Goal: Contribute content

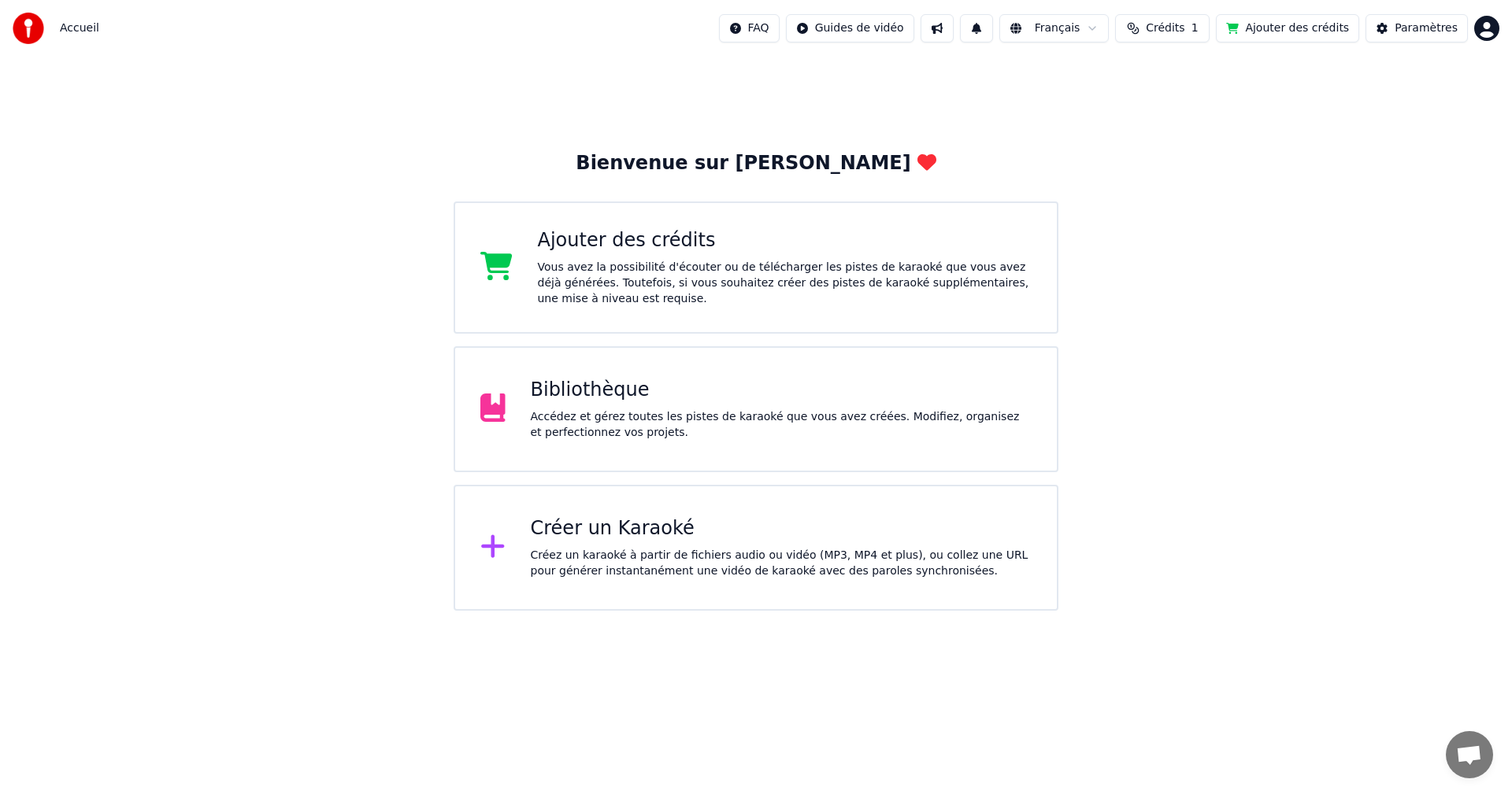
click at [608, 407] on div "Bibliothèque Accédez et gérez toutes les pistes de karaoké que vous avez créées…" at bounding box center [782, 409] width 501 height 63
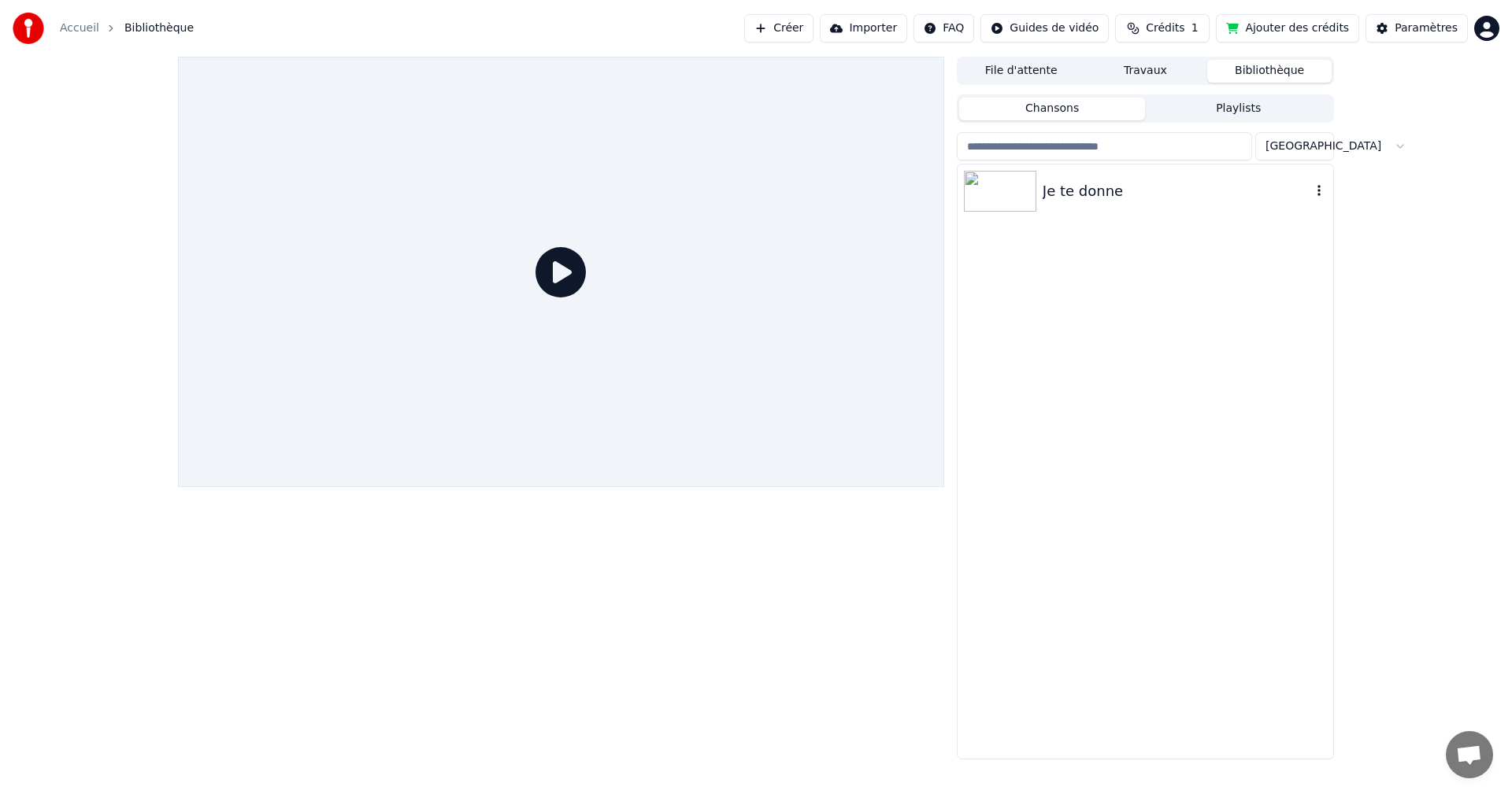
click at [1012, 184] on img at bounding box center [1000, 191] width 73 height 41
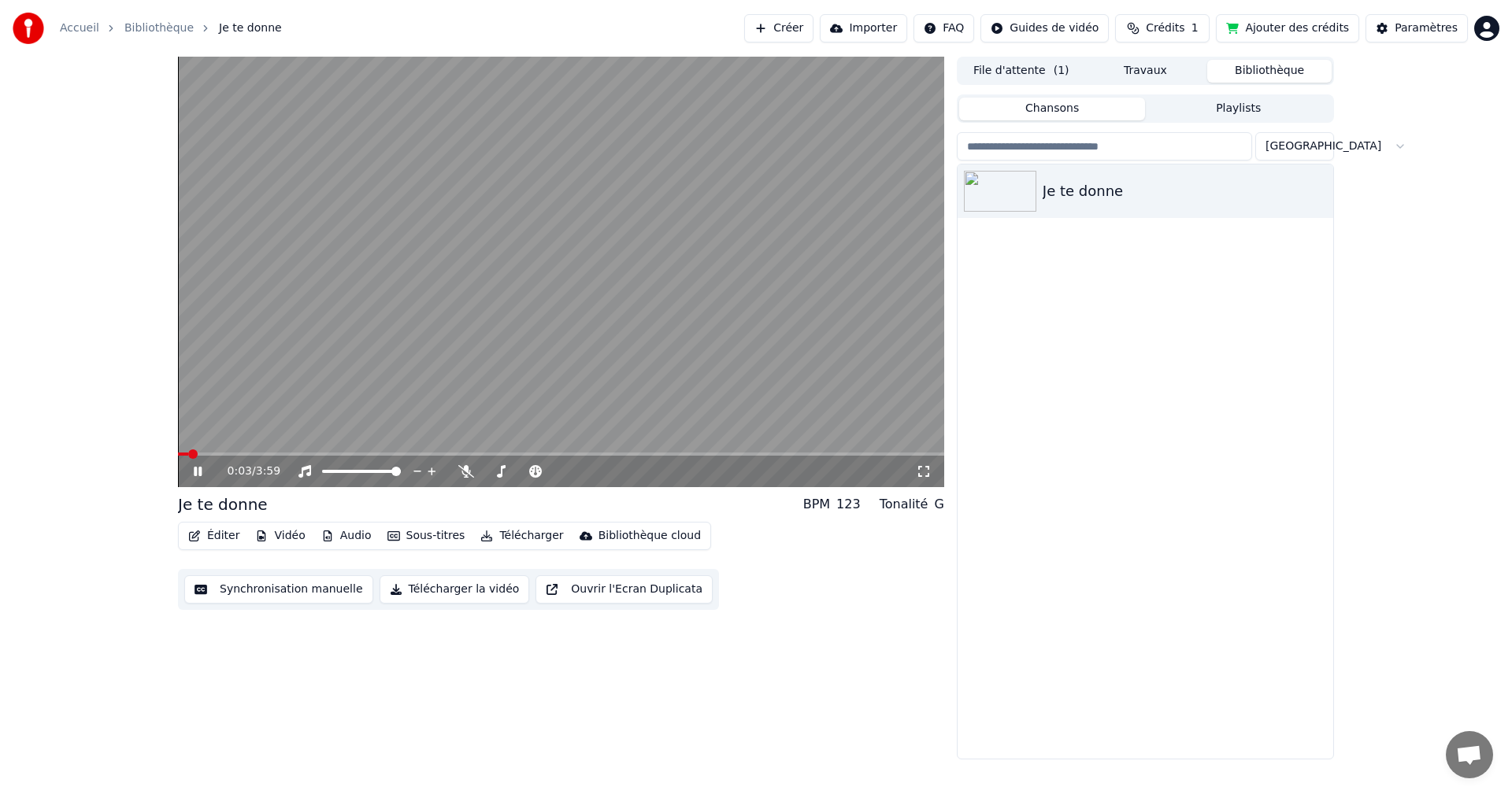
click at [195, 471] on icon at bounding box center [197, 472] width 8 height 10
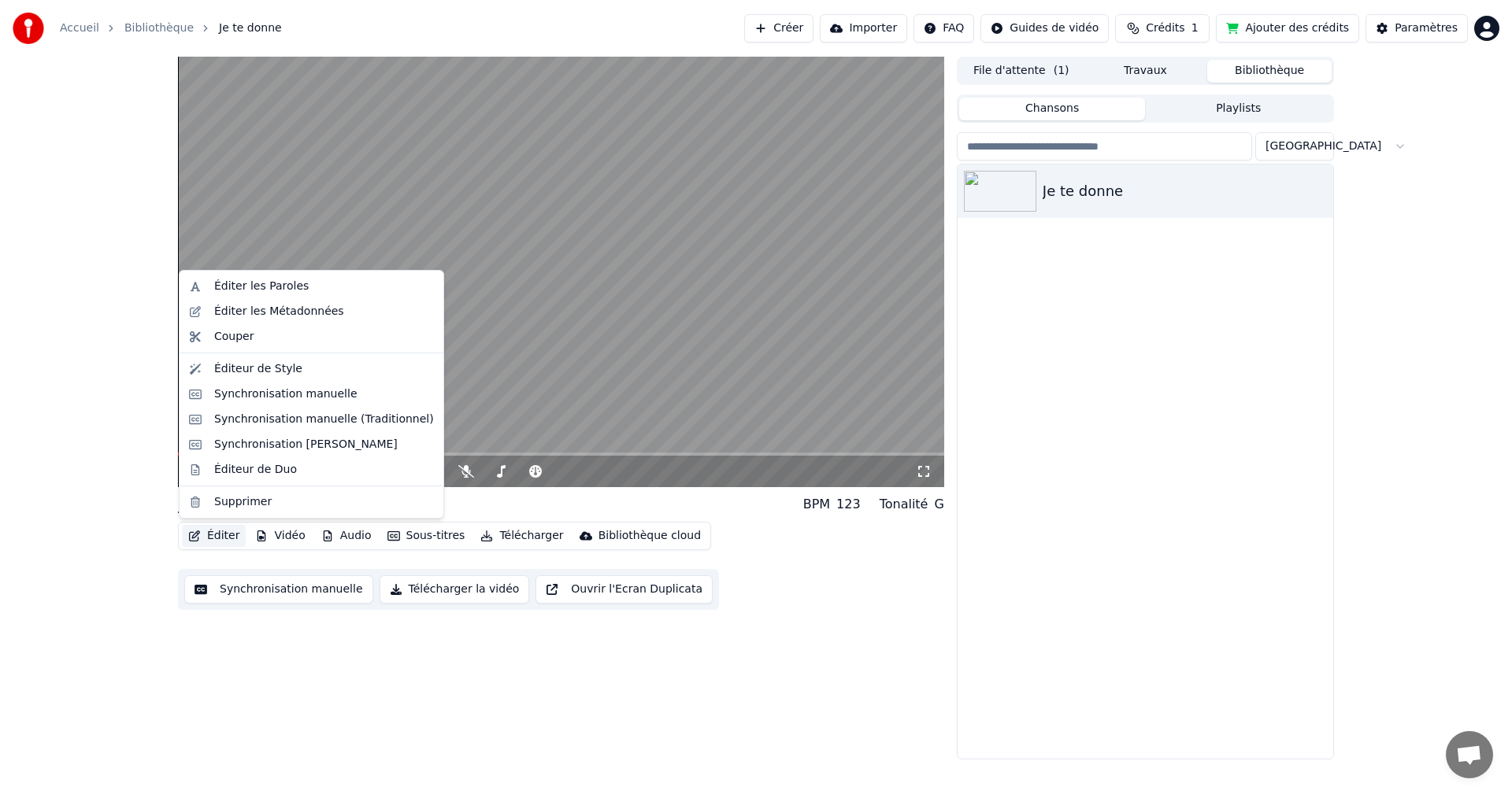
click at [220, 532] on button "Éditer" at bounding box center [213, 536] width 64 height 22
click at [297, 285] on div "Éditer les Paroles" at bounding box center [324, 286] width 220 height 15
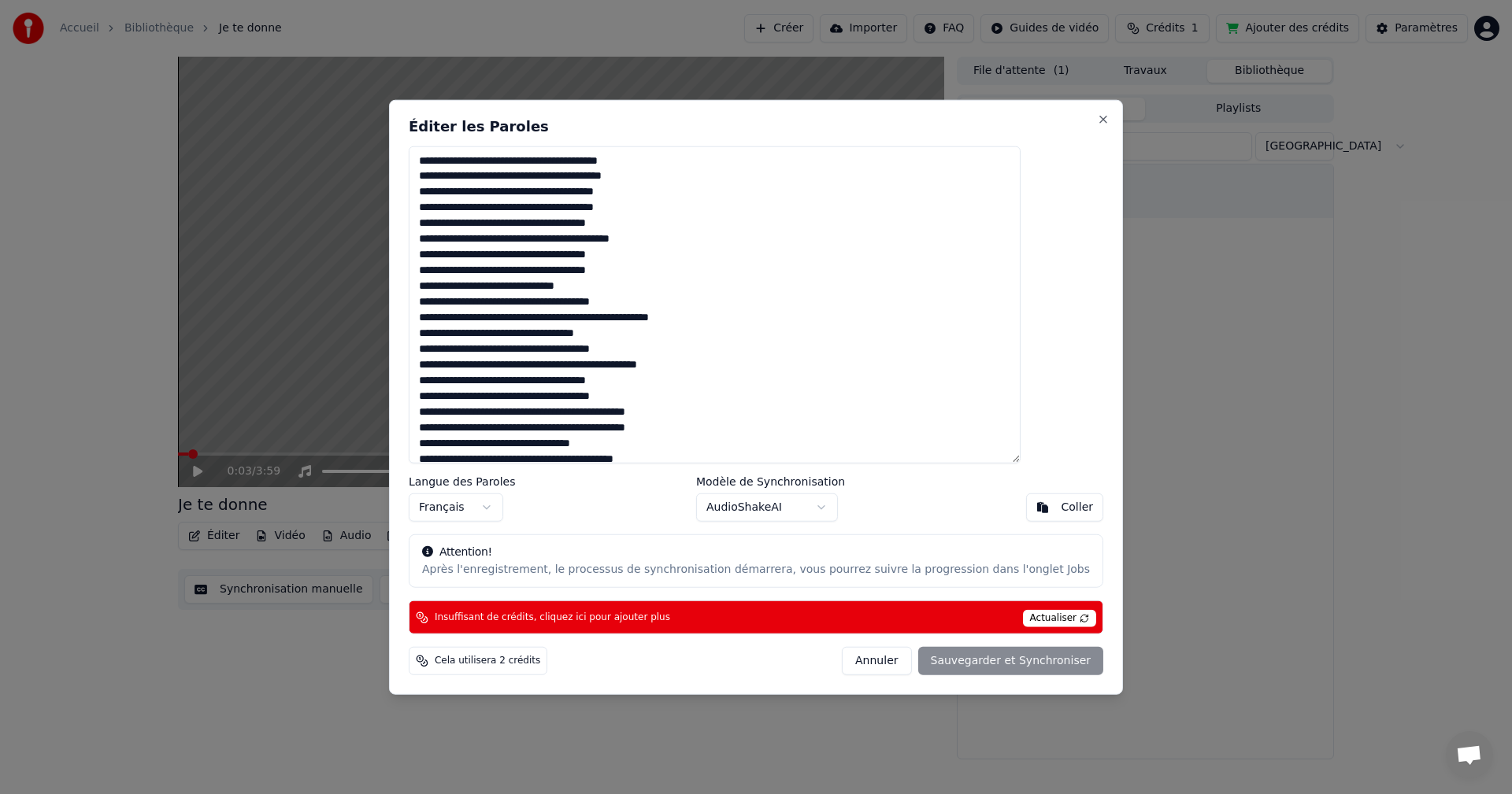
click at [631, 322] on textarea at bounding box center [715, 304] width 612 height 319
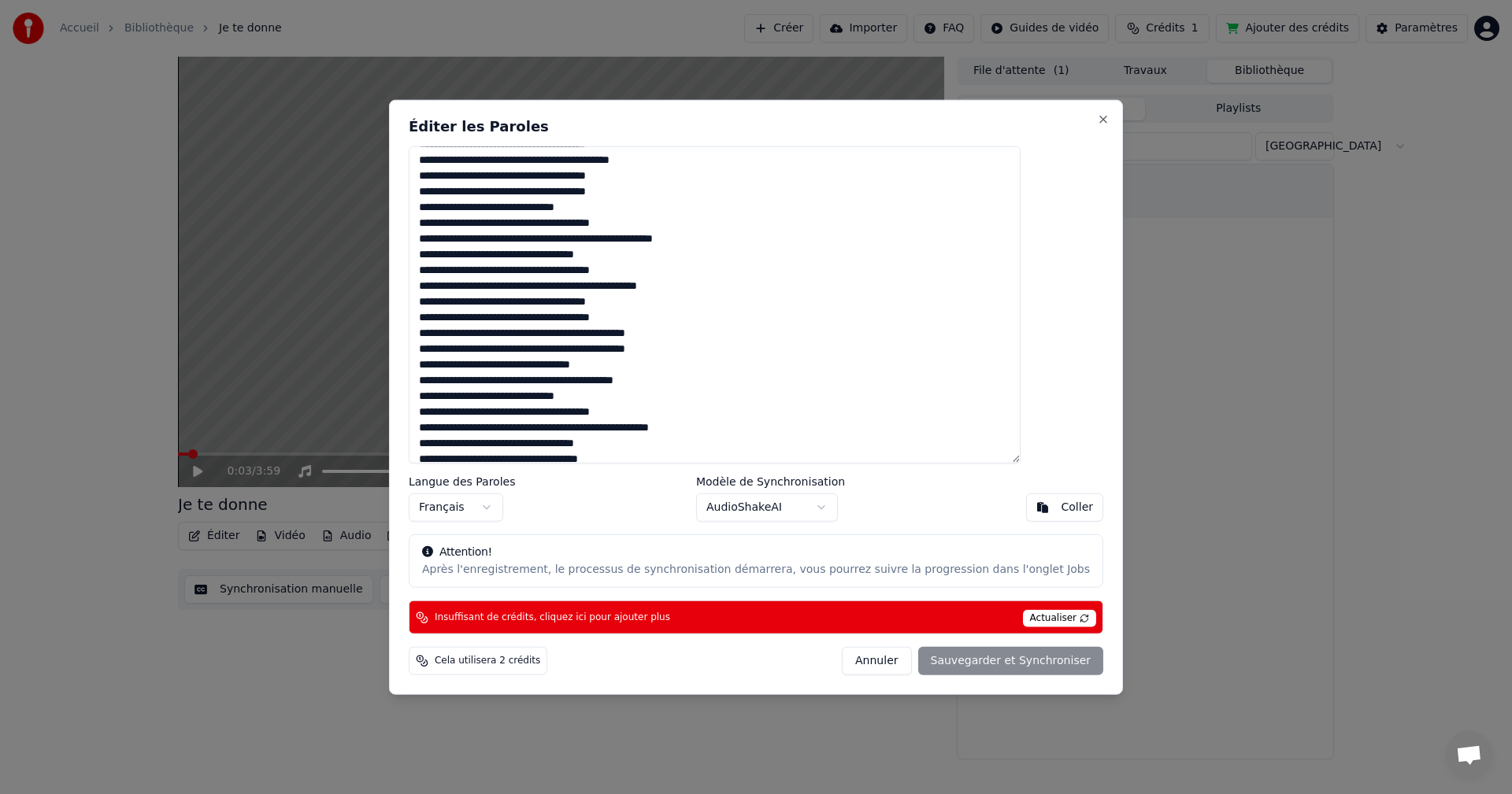
scroll to position [158, 0]
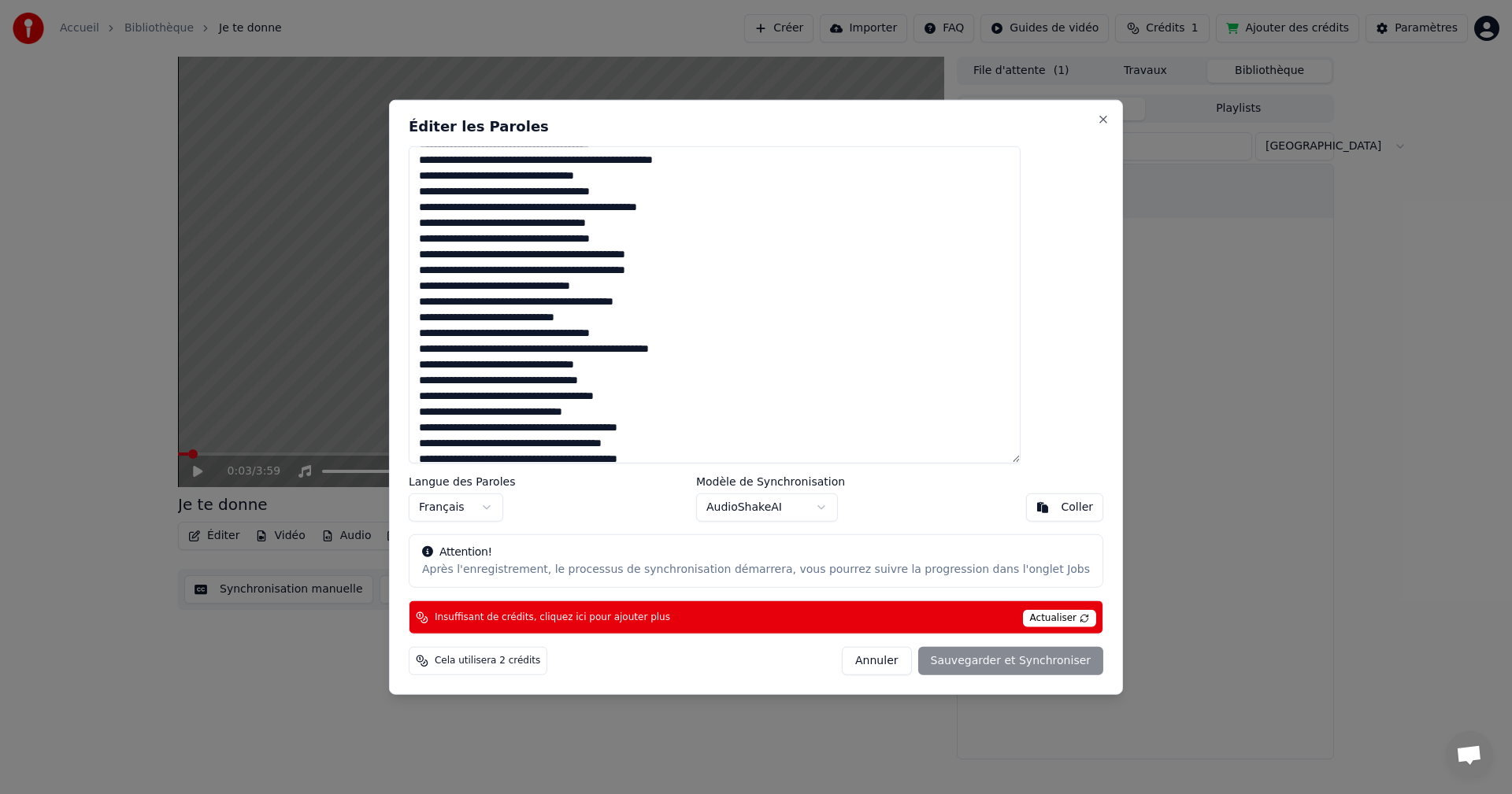
click at [629, 345] on textarea at bounding box center [715, 304] width 612 height 319
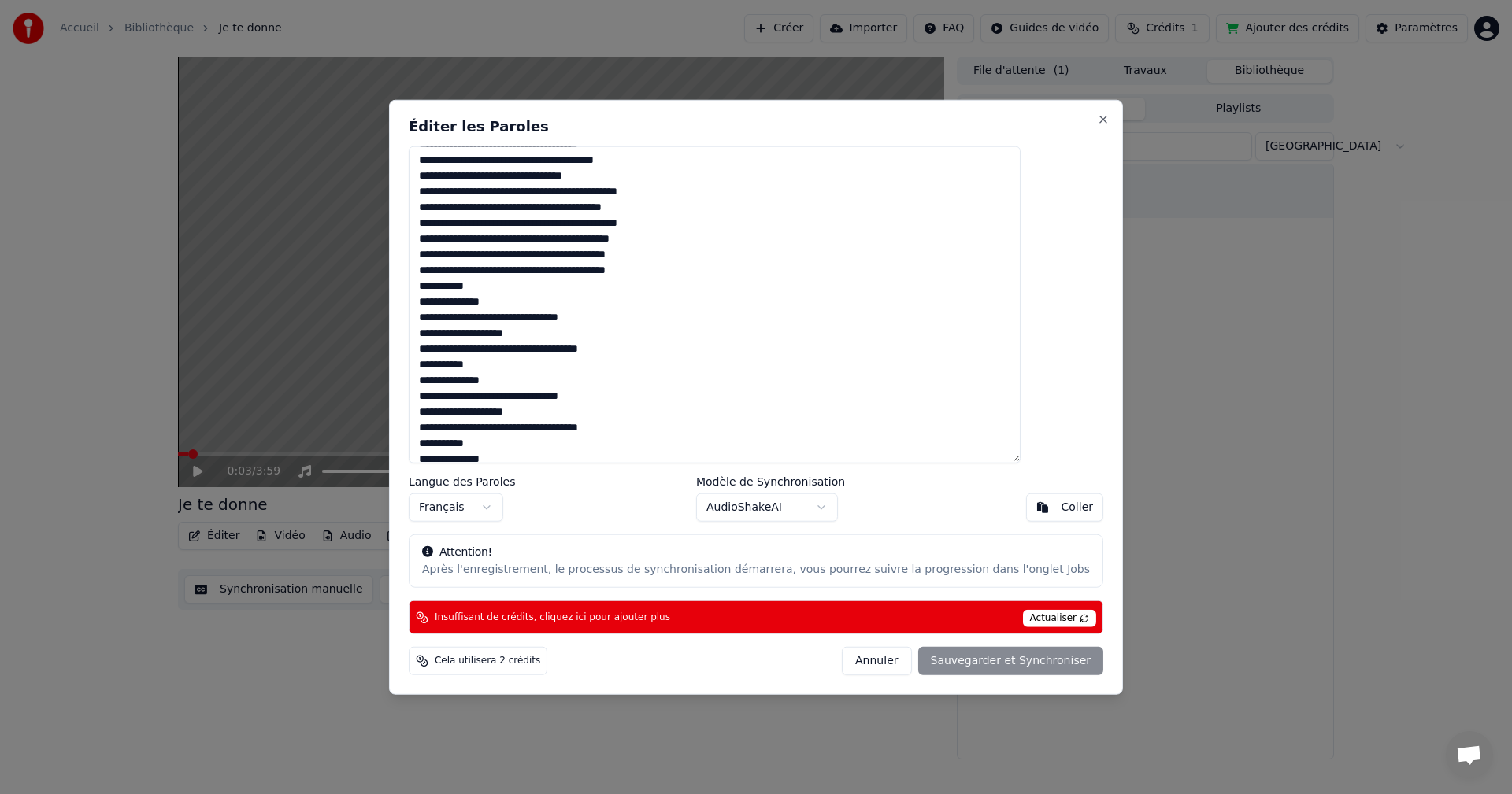
scroll to position [315, 0]
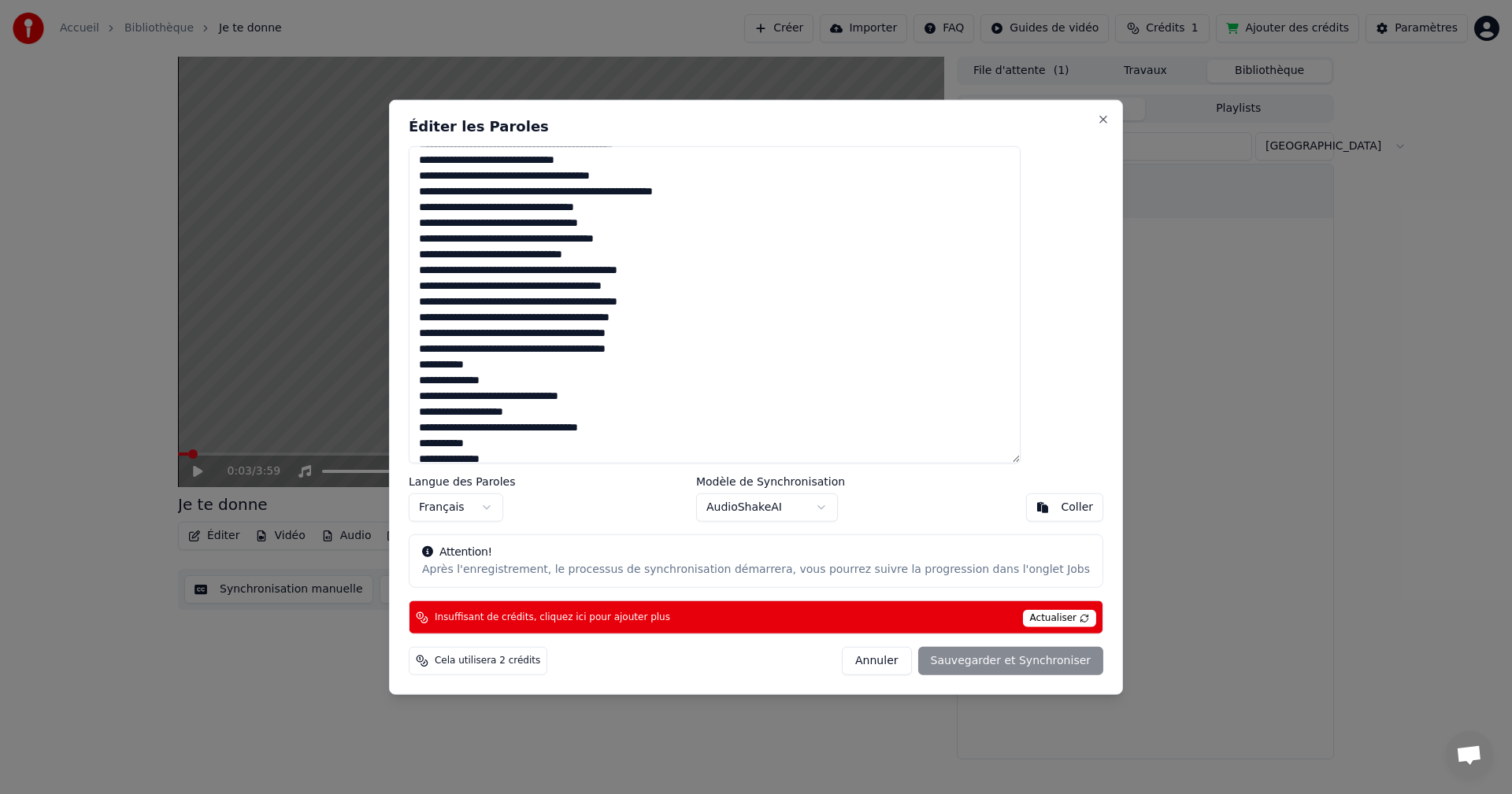
click at [661, 237] on textarea at bounding box center [715, 304] width 612 height 319
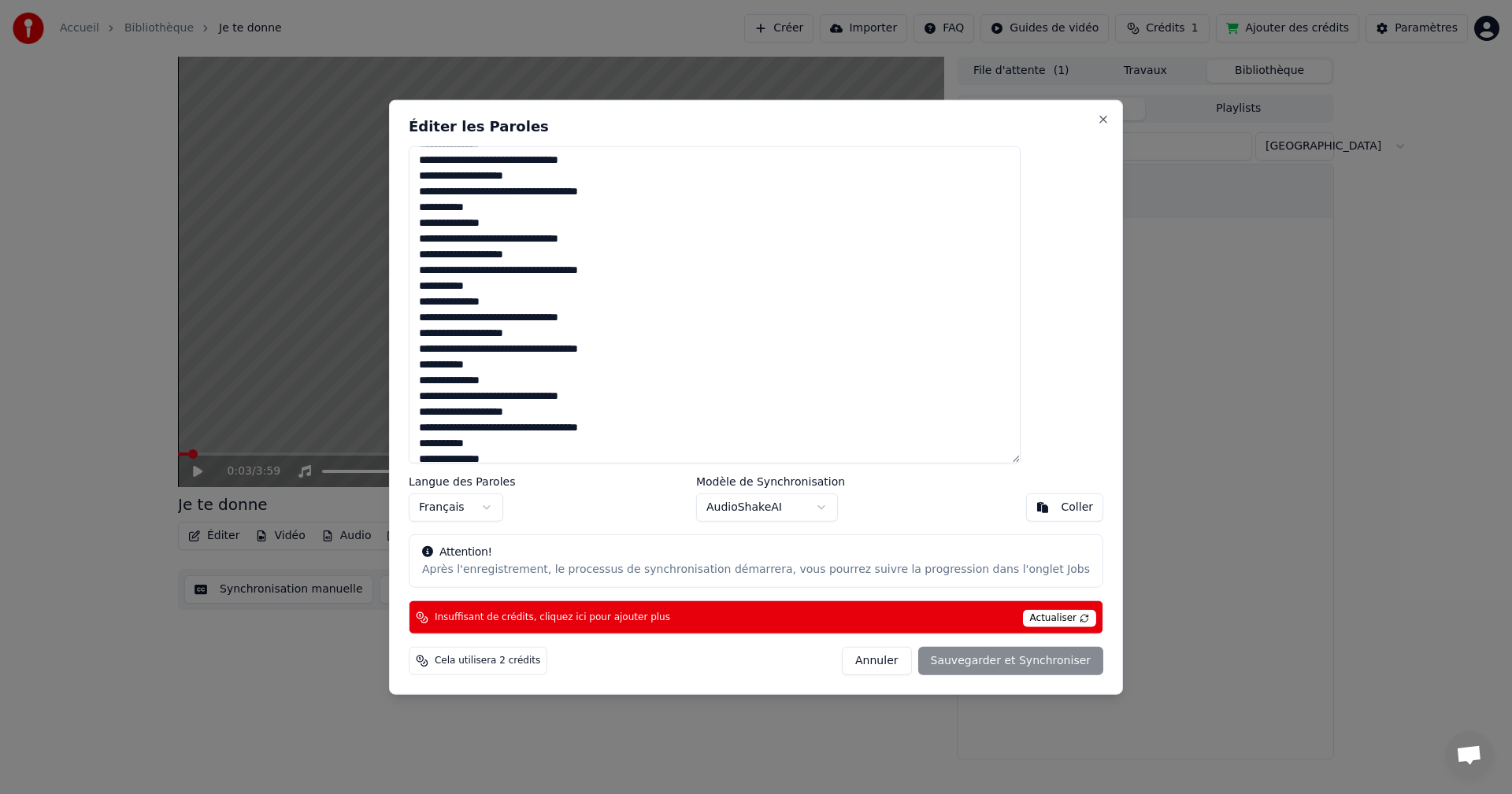
scroll to position [625, 0]
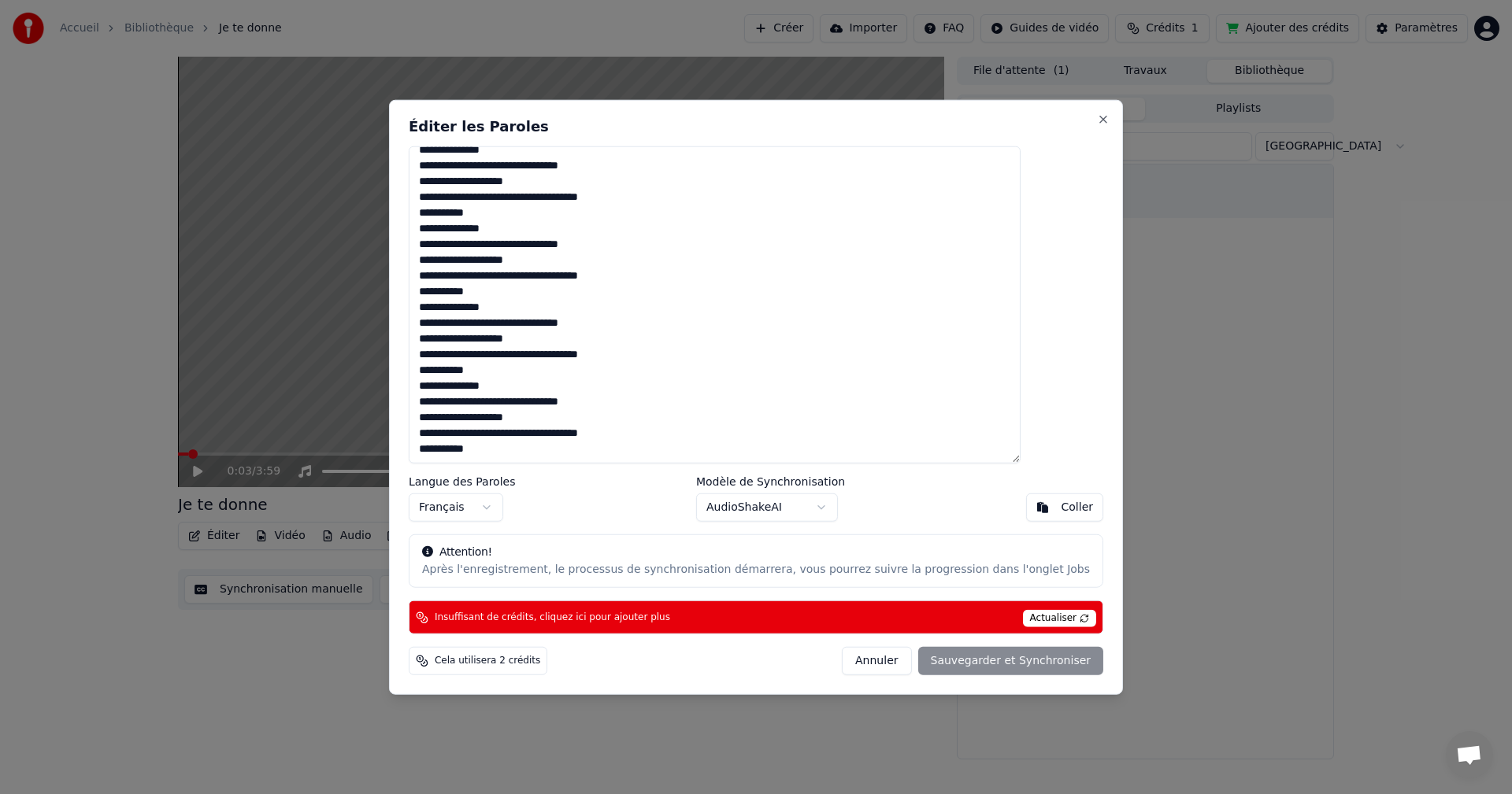
click at [938, 665] on div "Annuler Sauvegarder et Synchroniser" at bounding box center [972, 662] width 261 height 29
click at [948, 667] on div "Annuler Sauvegarder et Synchroniser" at bounding box center [972, 662] width 261 height 29
type textarea "**********"
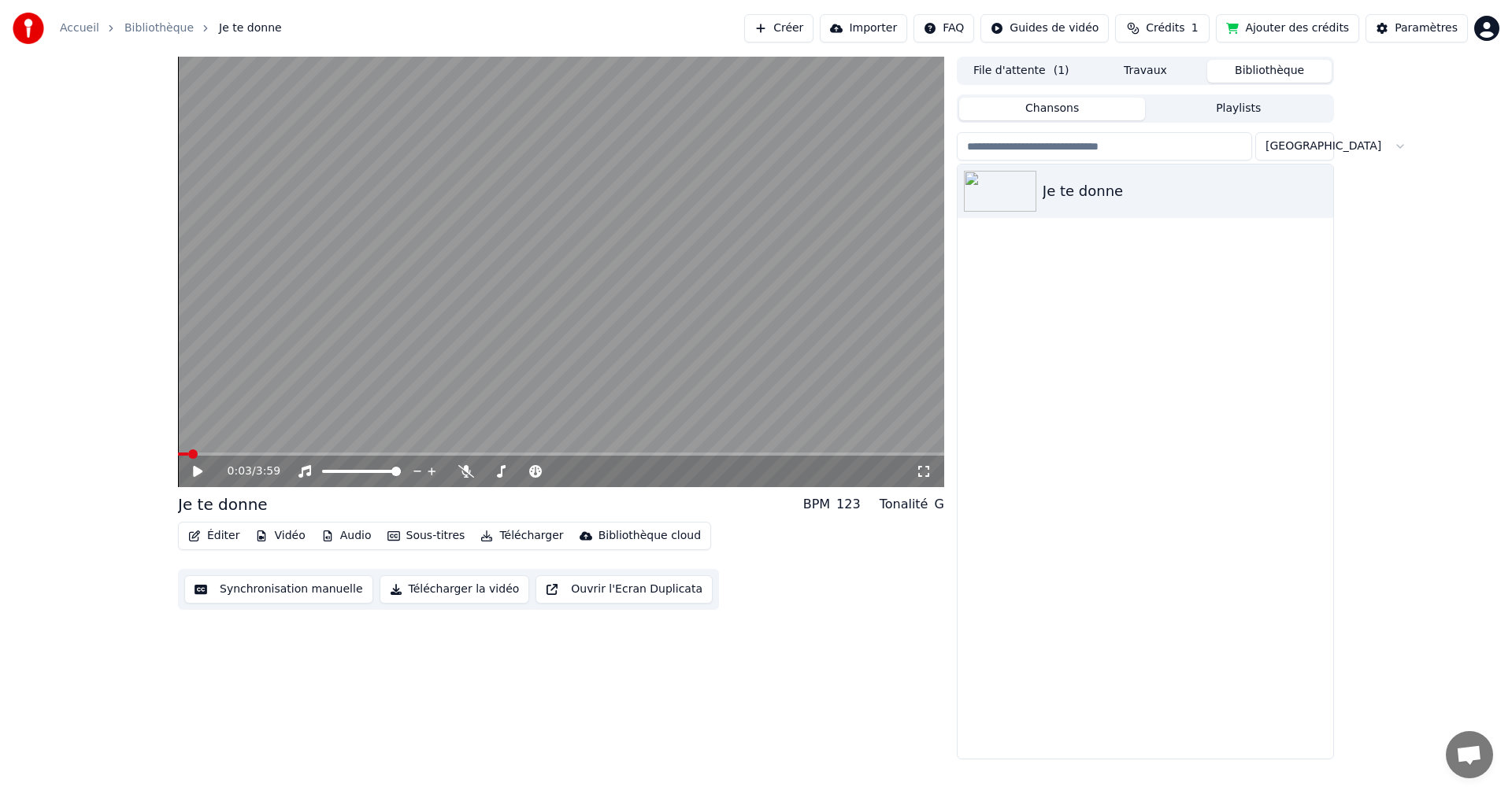
click at [192, 464] on div "0:03 / 3:59" at bounding box center [562, 472] width 754 height 15
click at [194, 471] on icon at bounding box center [198, 472] width 10 height 11
drag, startPoint x: 314, startPoint y: 463, endPoint x: 341, endPoint y: 457, distance: 27.7
click at [331, 462] on div "0:04 / 3:59" at bounding box center [561, 272] width 767 height 430
drag, startPoint x: 371, startPoint y: 452, endPoint x: 394, endPoint y: 454, distance: 23.1
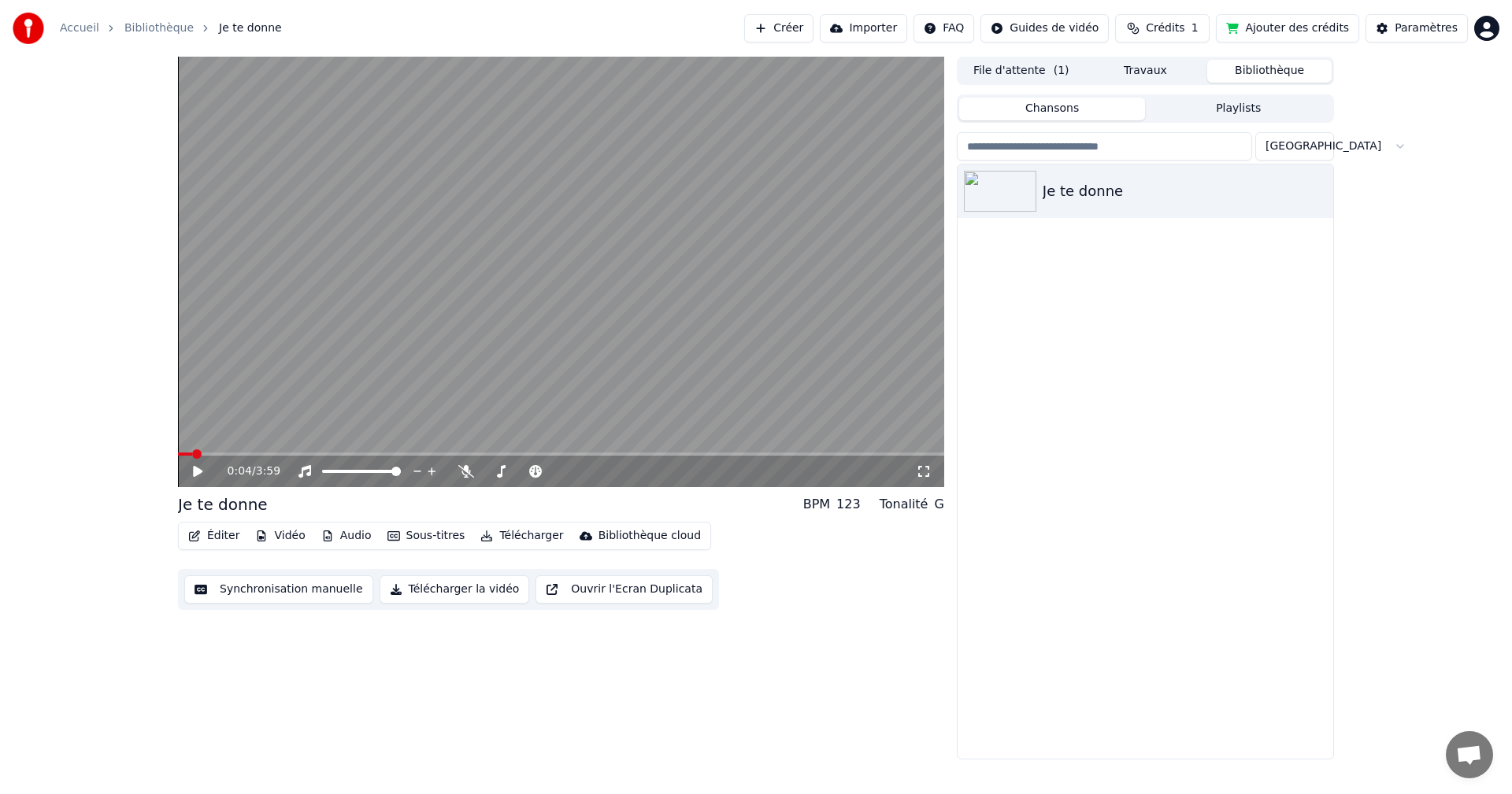
click at [394, 454] on div "0:04 / 3:59" at bounding box center [561, 272] width 767 height 430
click at [349, 450] on span at bounding box center [345, 454] width 10 height 10
click at [361, 456] on span at bounding box center [269, 453] width 183 height 3
click at [411, 450] on span at bounding box center [413, 454] width 10 height 10
click at [430, 453] on span at bounding box center [561, 453] width 767 height 3
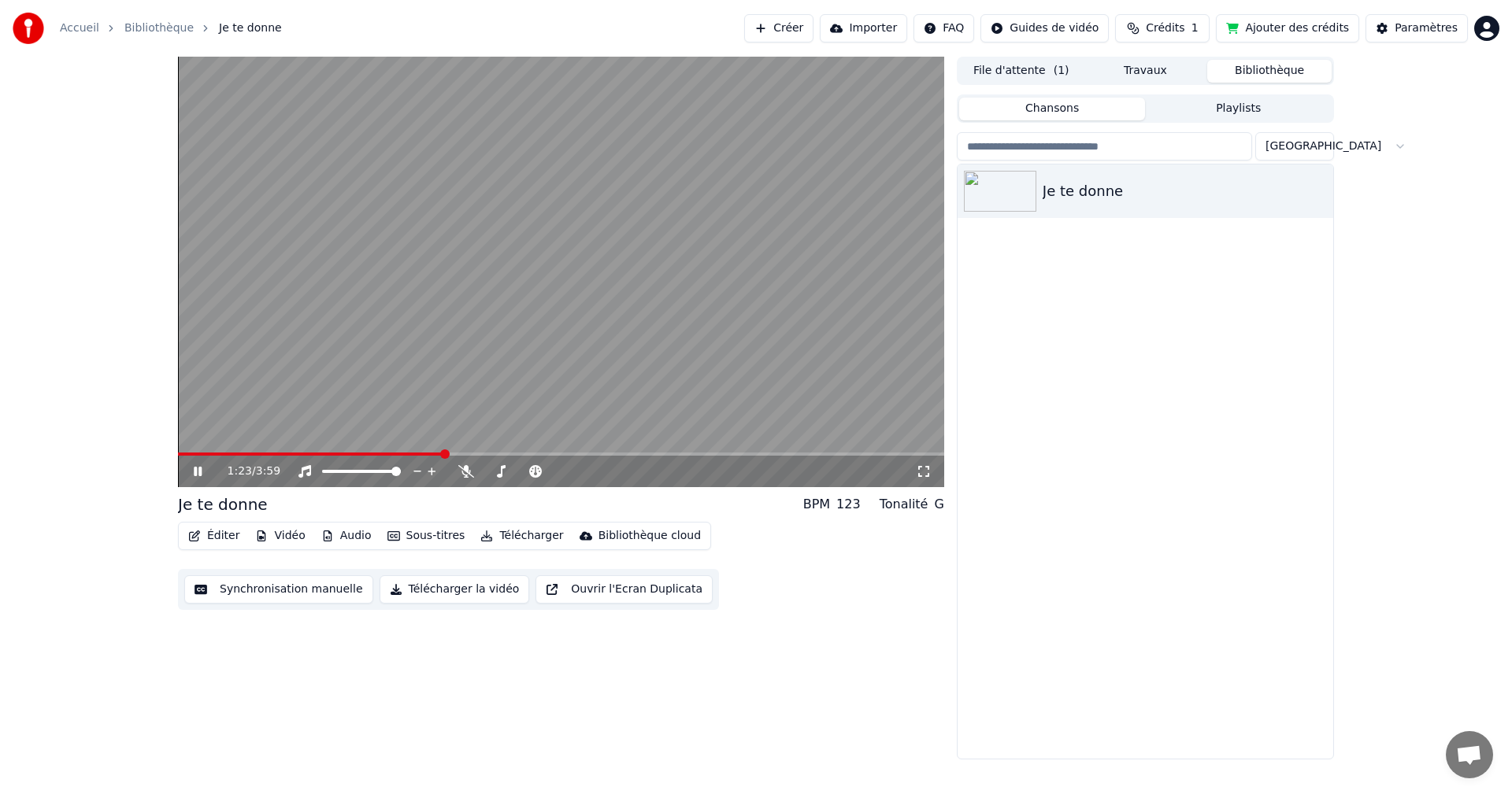
click at [445, 452] on span at bounding box center [445, 454] width 10 height 10
click at [461, 451] on video at bounding box center [561, 272] width 767 height 430
click at [201, 471] on icon at bounding box center [198, 472] width 10 height 11
click at [467, 452] on span at bounding box center [561, 453] width 767 height 3
click at [514, 454] on span at bounding box center [561, 453] width 767 height 3
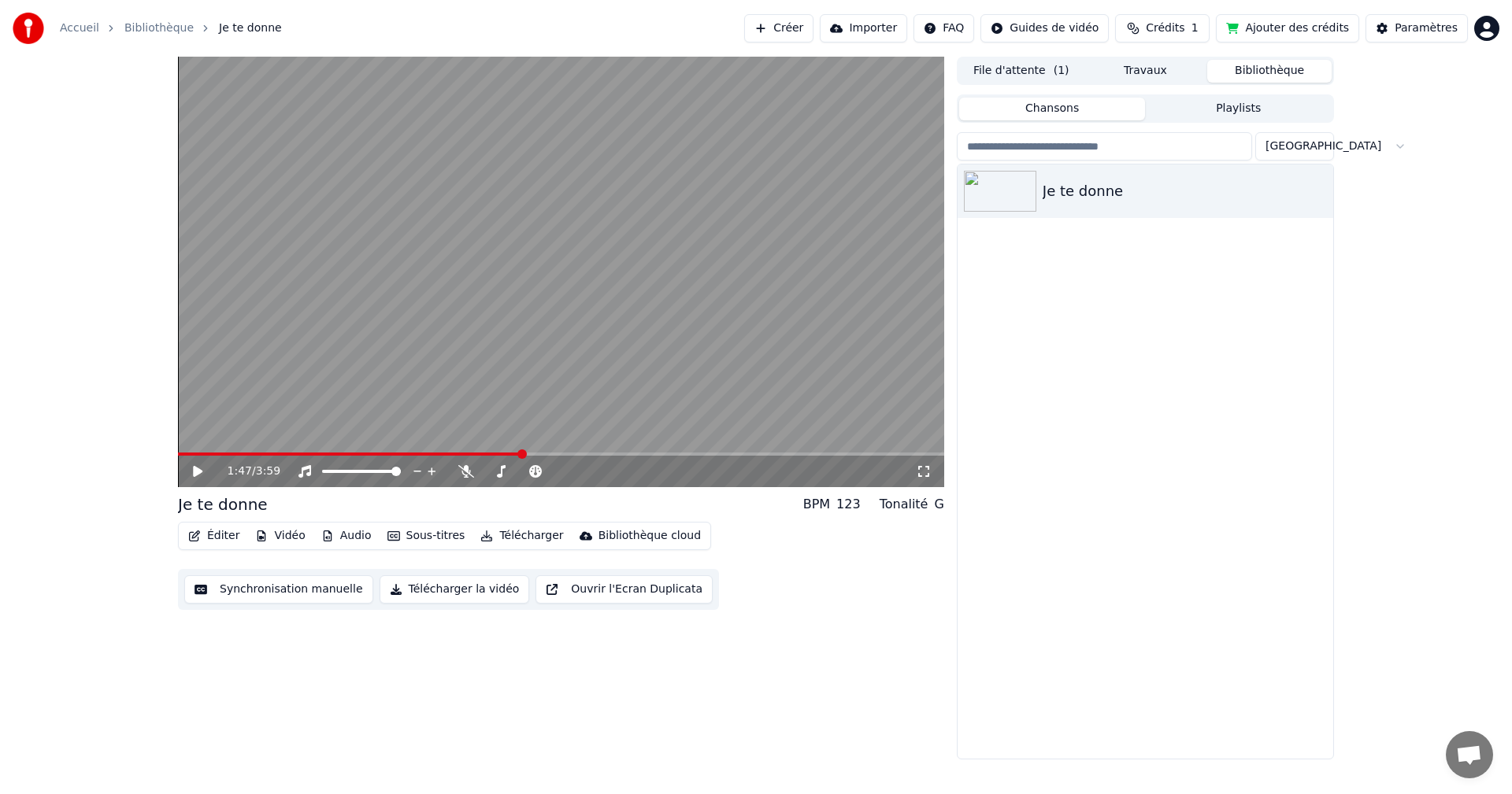
click at [380, 185] on video at bounding box center [561, 272] width 767 height 430
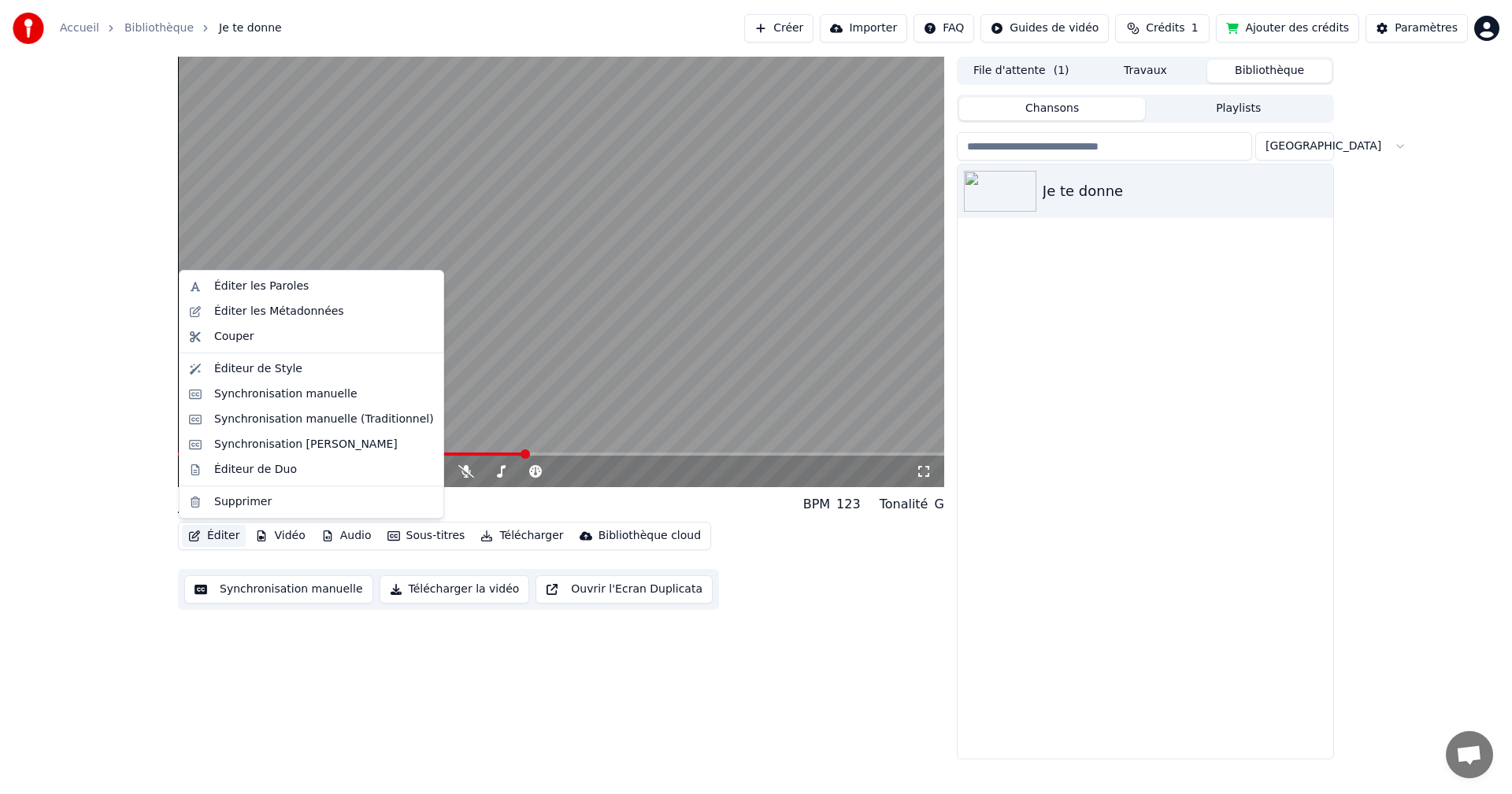
click at [219, 539] on button "Éditer" at bounding box center [213, 536] width 64 height 22
click at [230, 289] on div "Éditer les Paroles" at bounding box center [261, 286] width 95 height 15
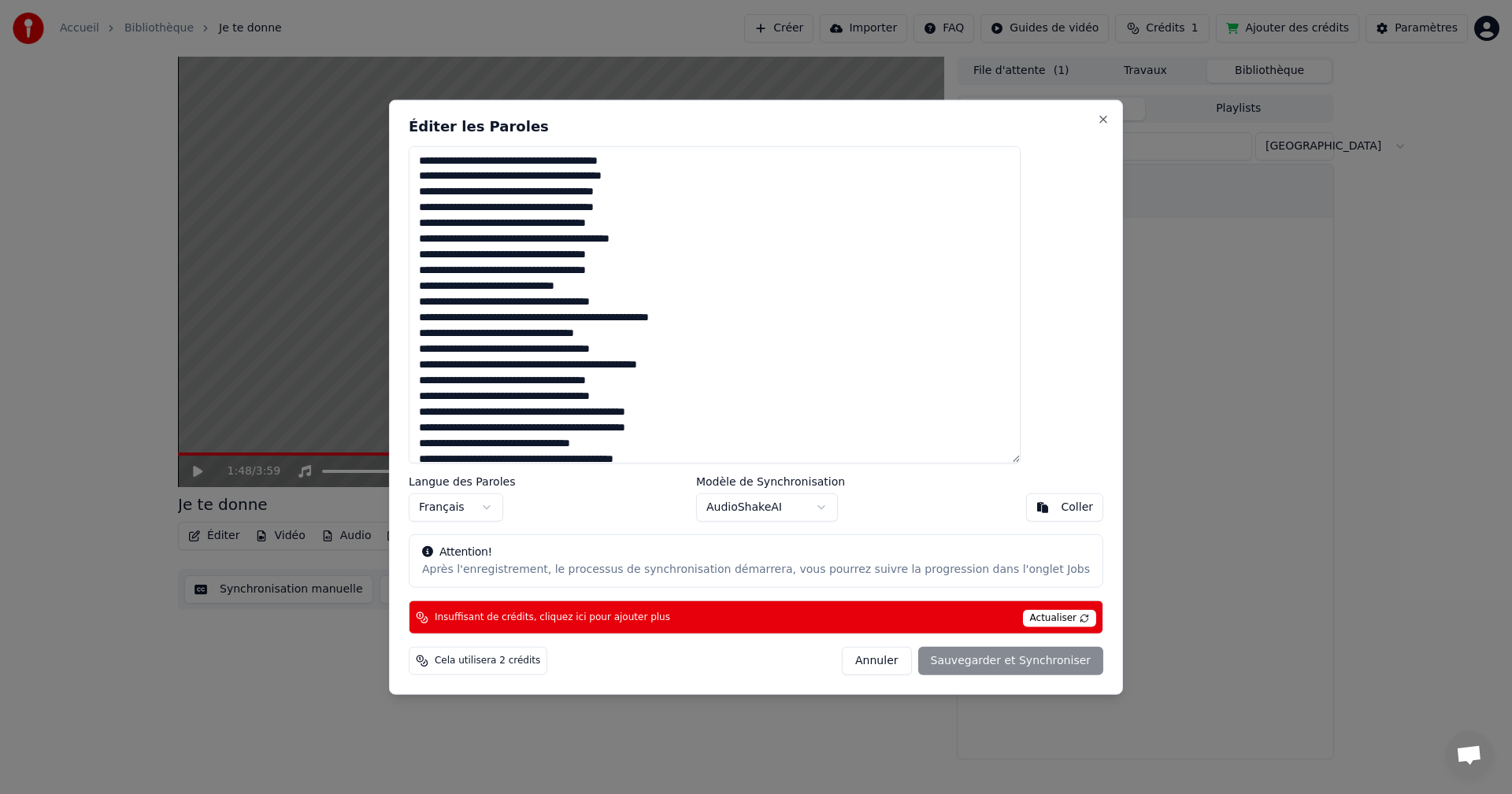
click at [630, 316] on textarea at bounding box center [715, 304] width 612 height 319
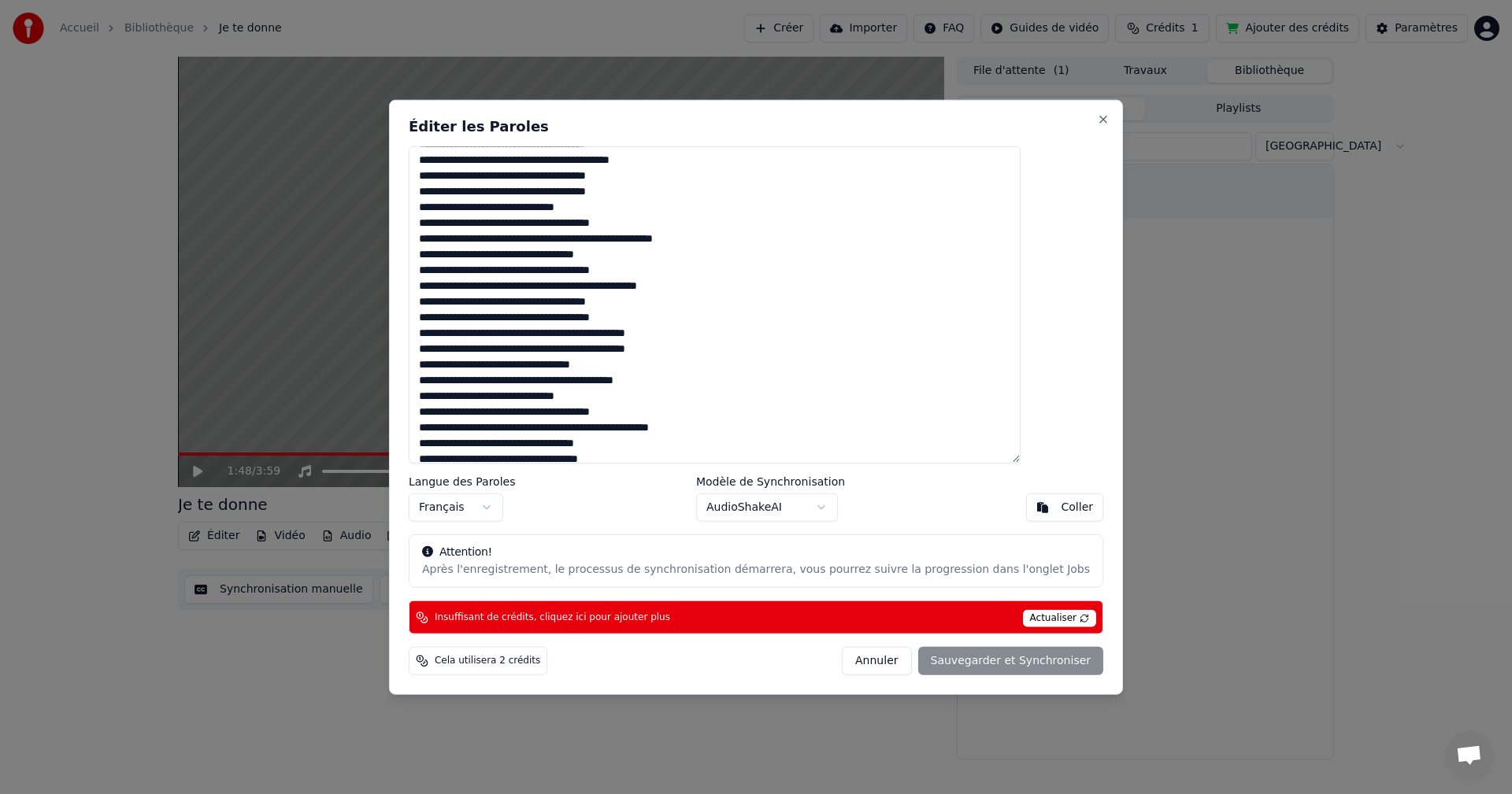
drag, startPoint x: 631, startPoint y: 427, endPoint x: 682, endPoint y: 423, distance: 51.2
click at [631, 428] on textarea at bounding box center [715, 304] width 612 height 319
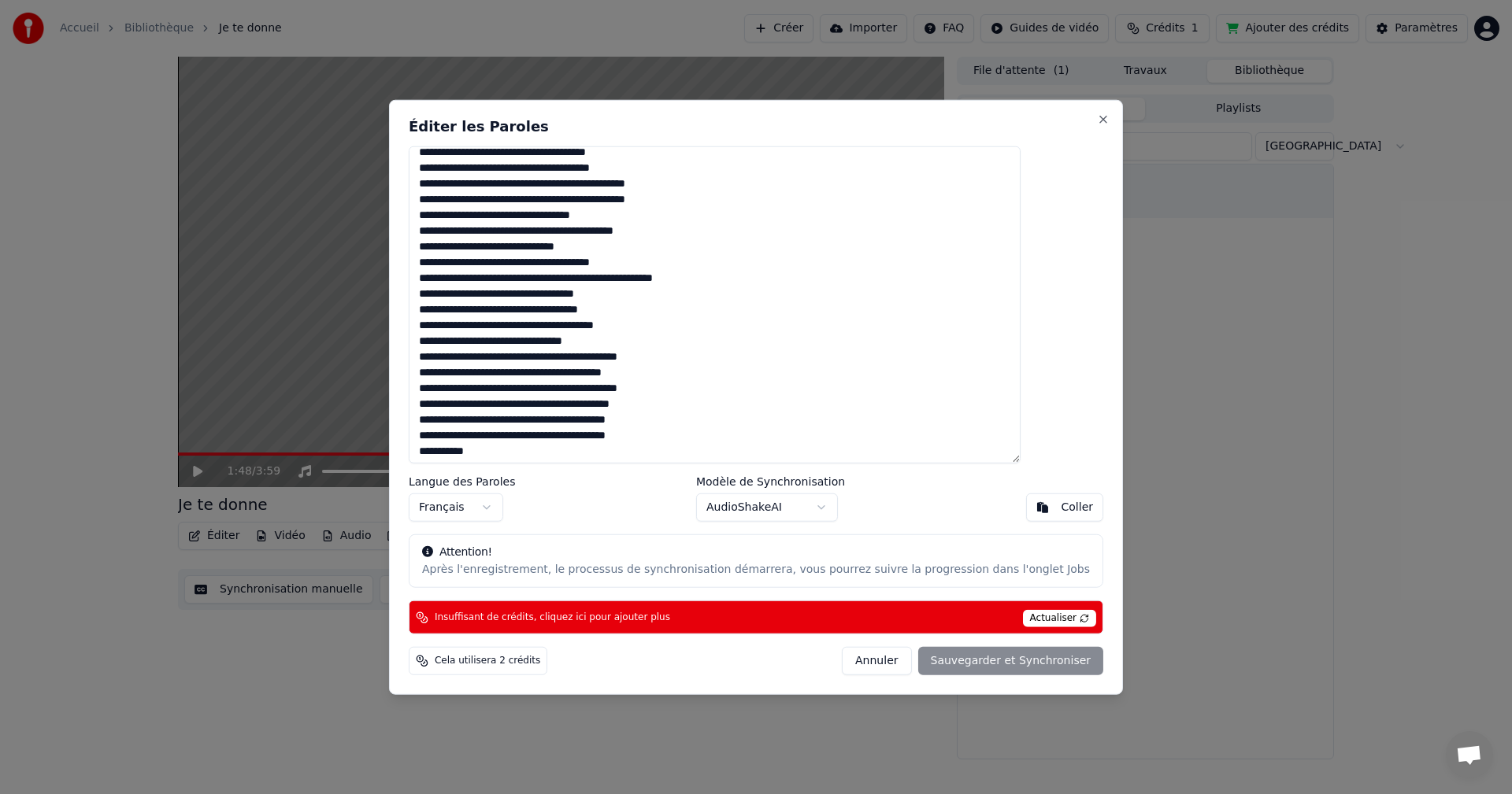
scroll to position [315, 0]
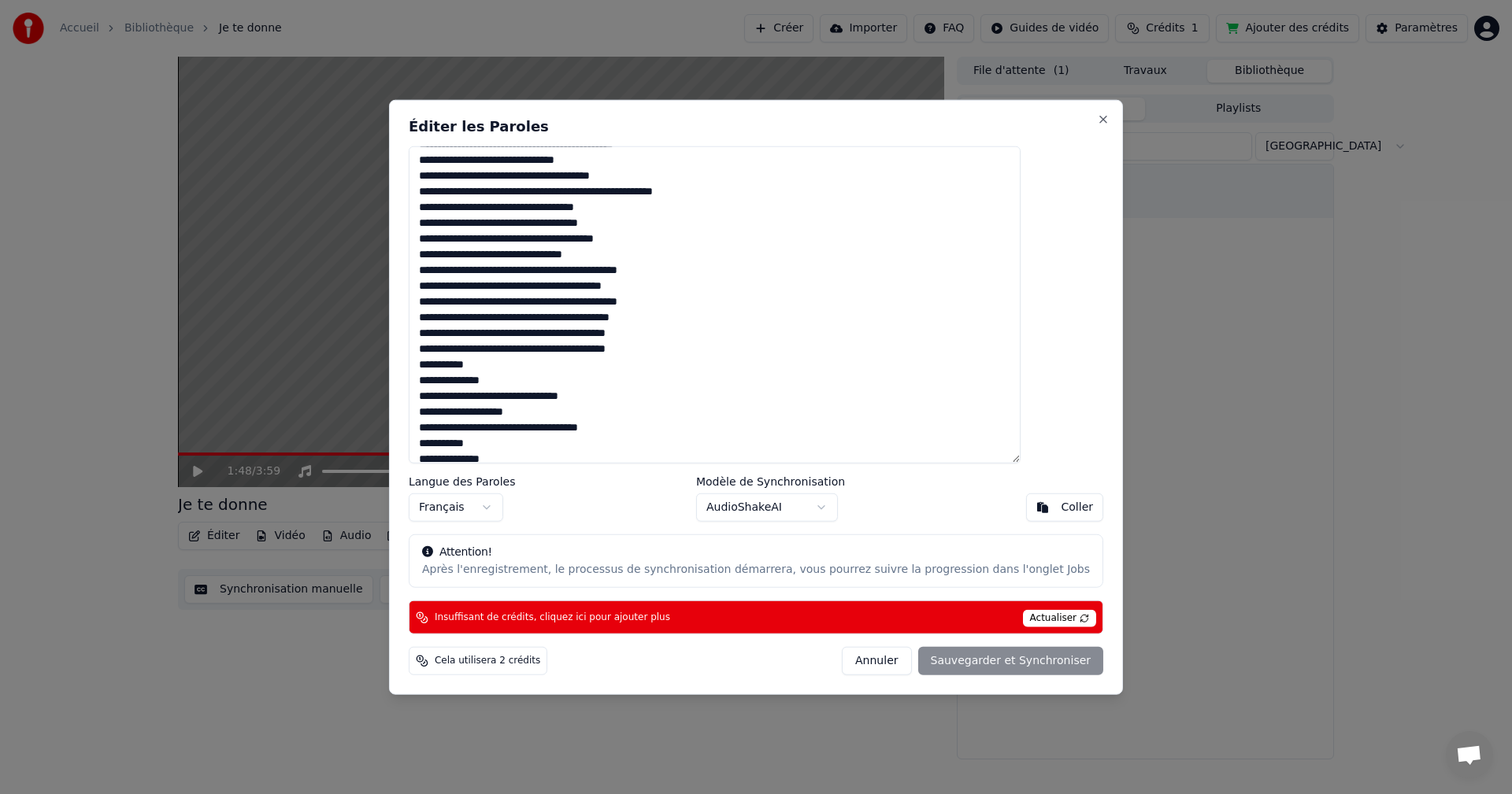
click at [662, 242] on textarea at bounding box center [715, 304] width 612 height 319
click at [830, 348] on textarea at bounding box center [715, 304] width 612 height 319
click at [934, 661] on div "Annuler Sauvegarder et Synchroniser" at bounding box center [972, 662] width 261 height 29
drag, startPoint x: 934, startPoint y: 661, endPoint x: 977, endPoint y: 638, distance: 48.8
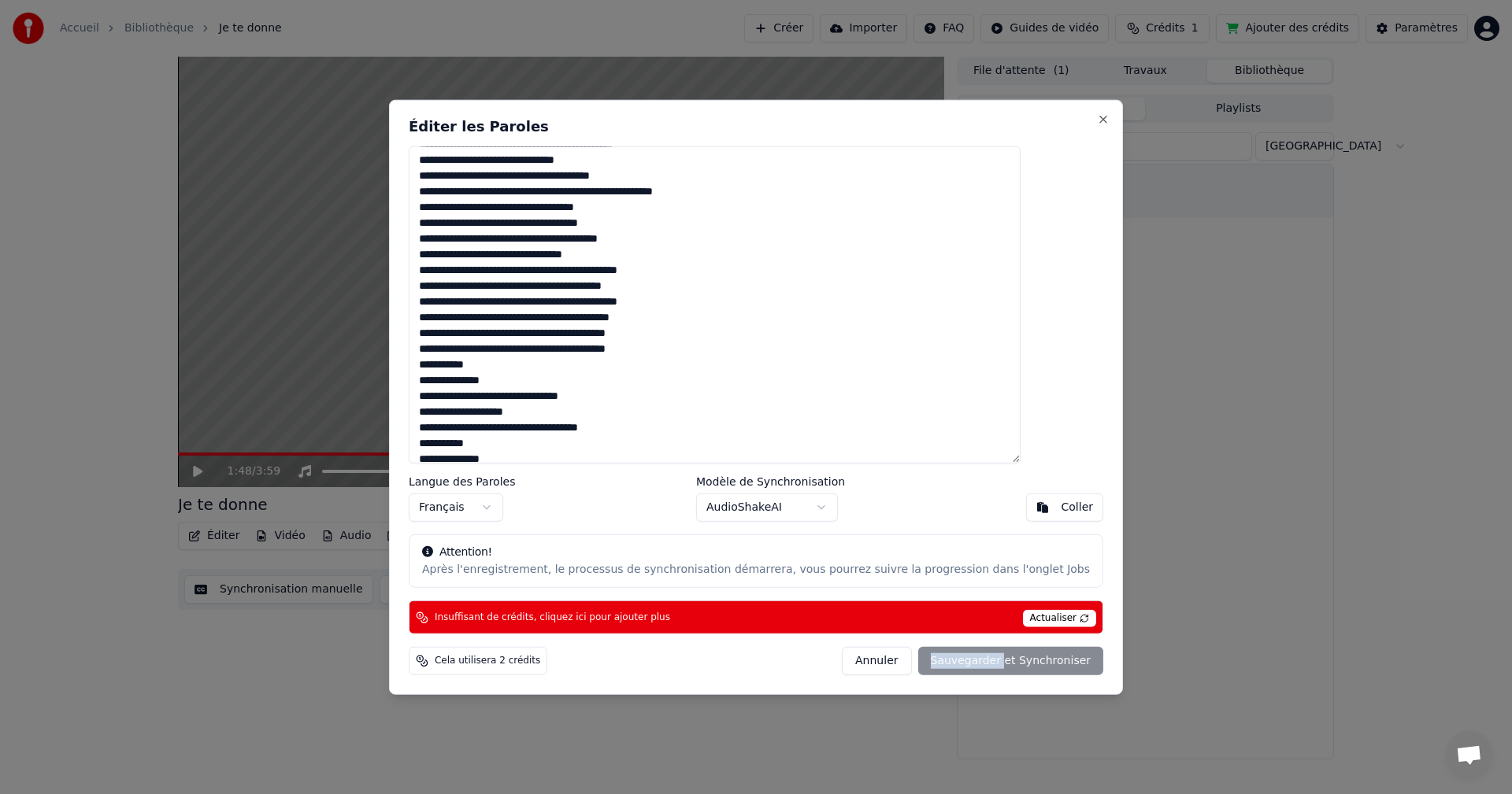
click at [936, 661] on div "Annuler Sauvegarder et Synchroniser" at bounding box center [972, 662] width 261 height 29
click at [1023, 612] on span "Actualiser" at bounding box center [1059, 619] width 74 height 17
click at [955, 664] on div "Annuler Sauvegarder et Synchroniser" at bounding box center [972, 662] width 261 height 29
click at [1098, 122] on button "Close" at bounding box center [1103, 119] width 12 height 12
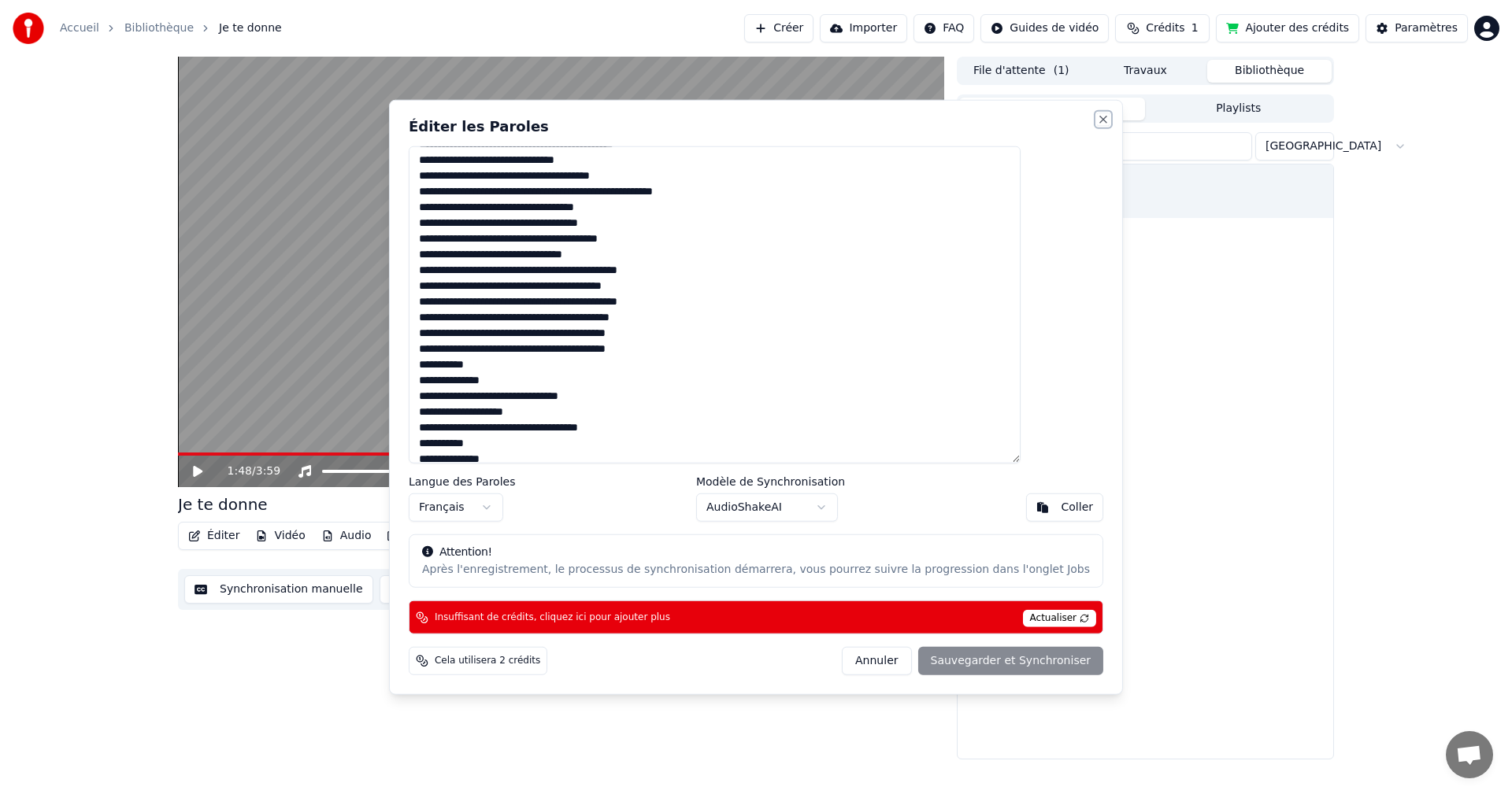
type textarea "**********"
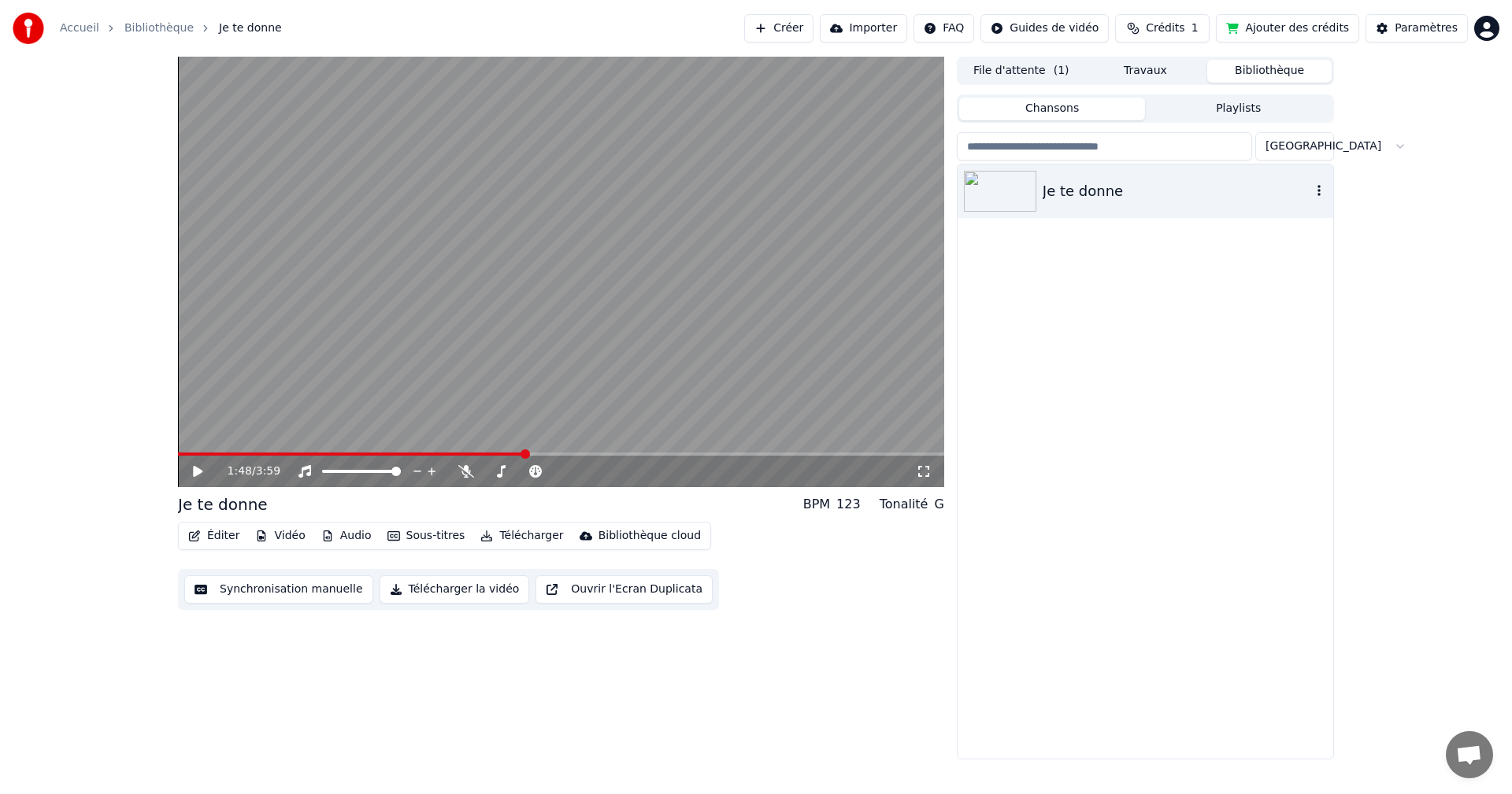
click at [1324, 189] on icon "button" at bounding box center [1319, 190] width 15 height 12
click at [1319, 193] on icon "button" at bounding box center [1319, 190] width 15 height 12
click at [1424, 562] on div "1:48 / 3:59 Je te donne BPM 123 Tonalité G Éditer Vidéo Audio Sous-titres Téléc…" at bounding box center [756, 408] width 1512 height 703
